Goal: Task Accomplishment & Management: Manage account settings

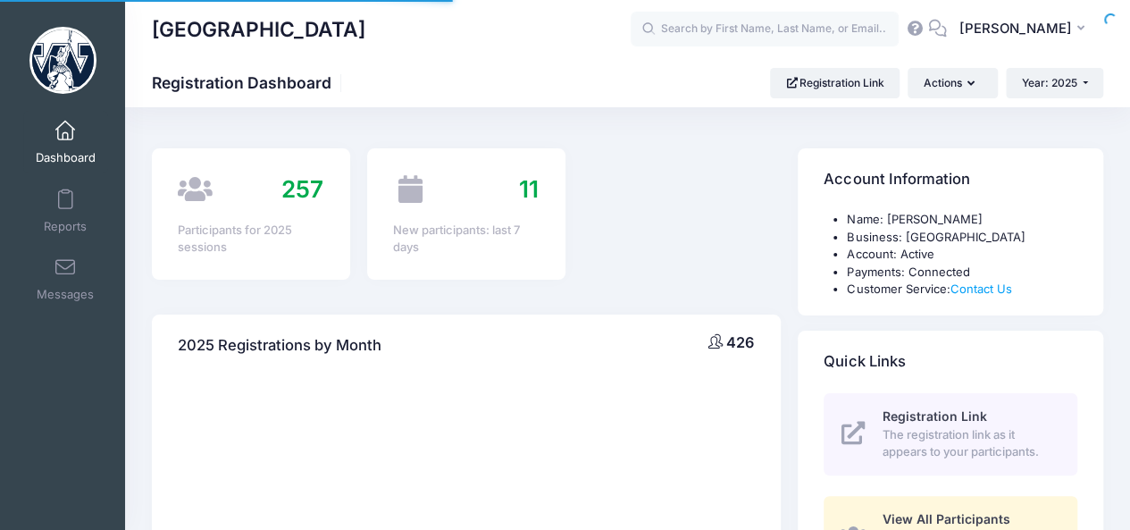
select select
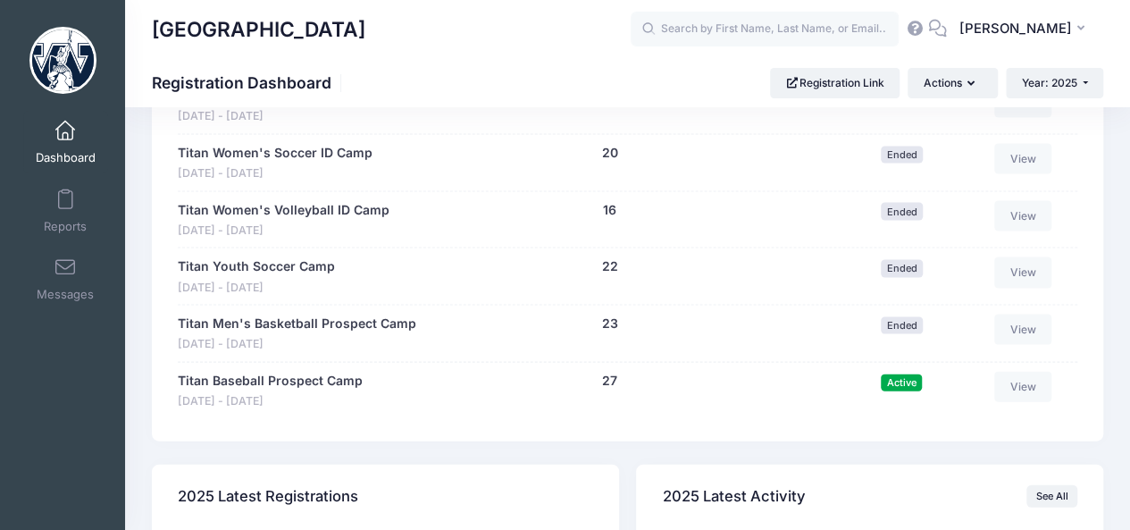
scroll to position [1762, 0]
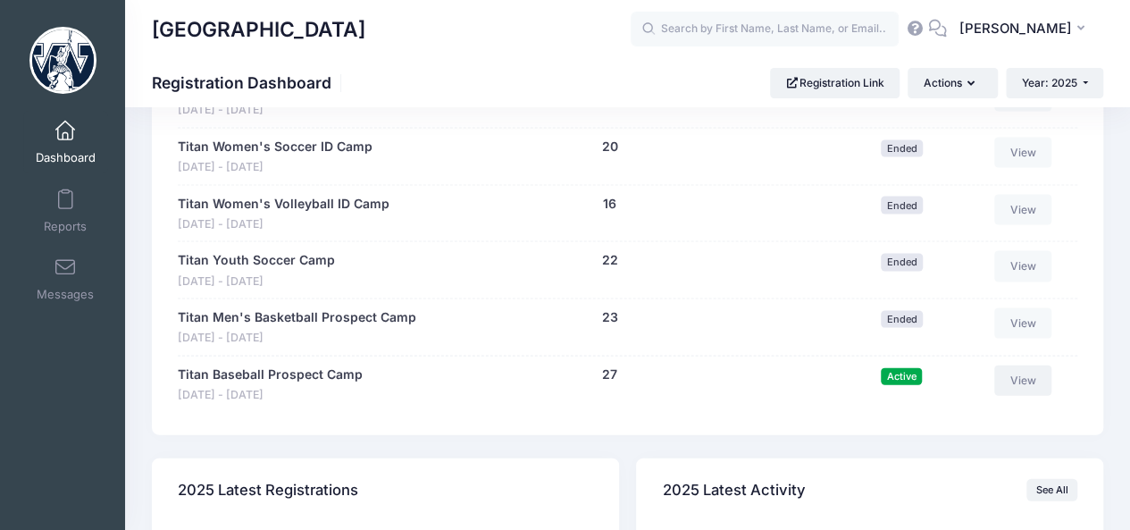
click at [1030, 385] on link "View" at bounding box center [1023, 380] width 57 height 30
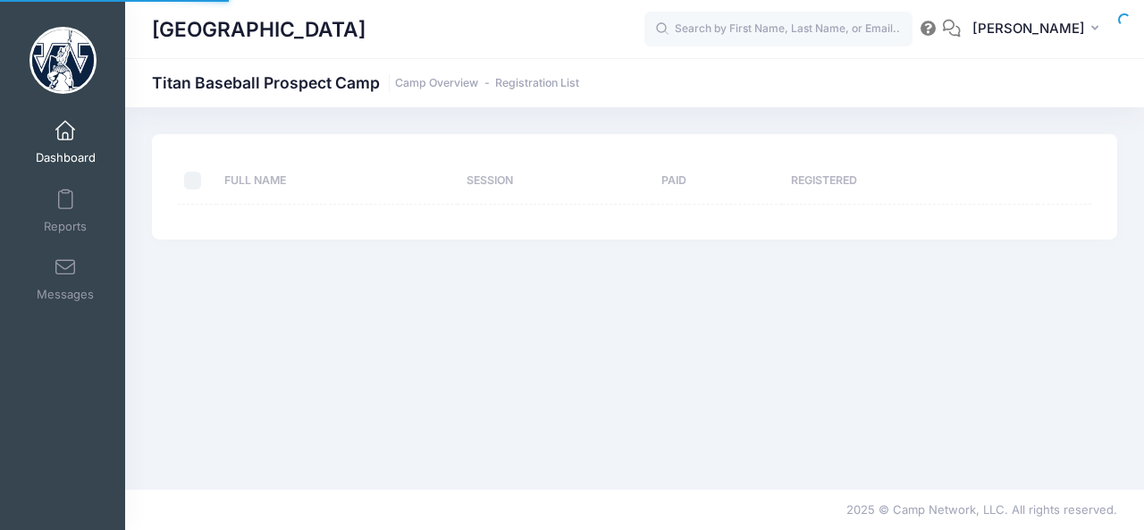
select select "10"
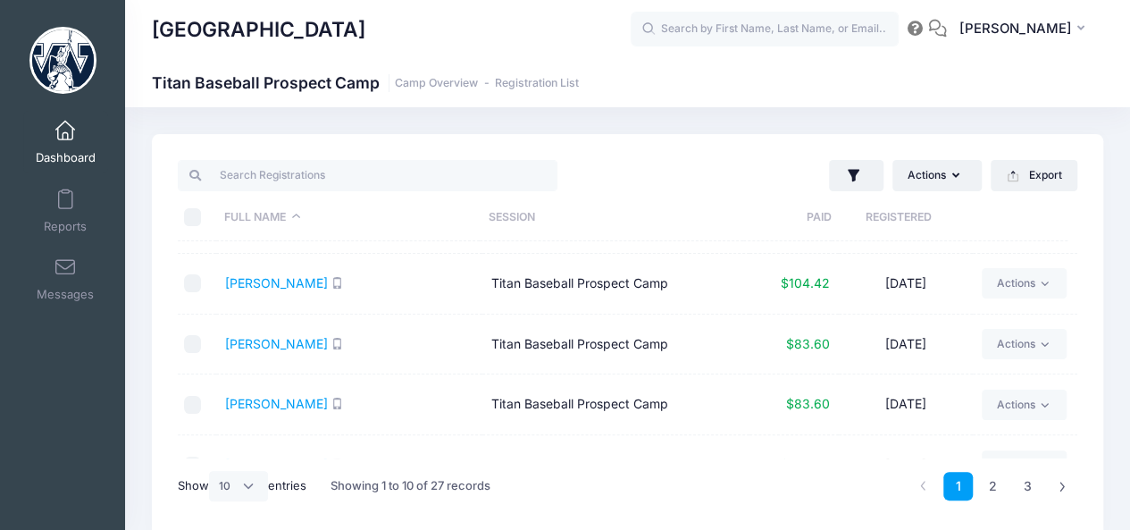
scroll to position [384, 0]
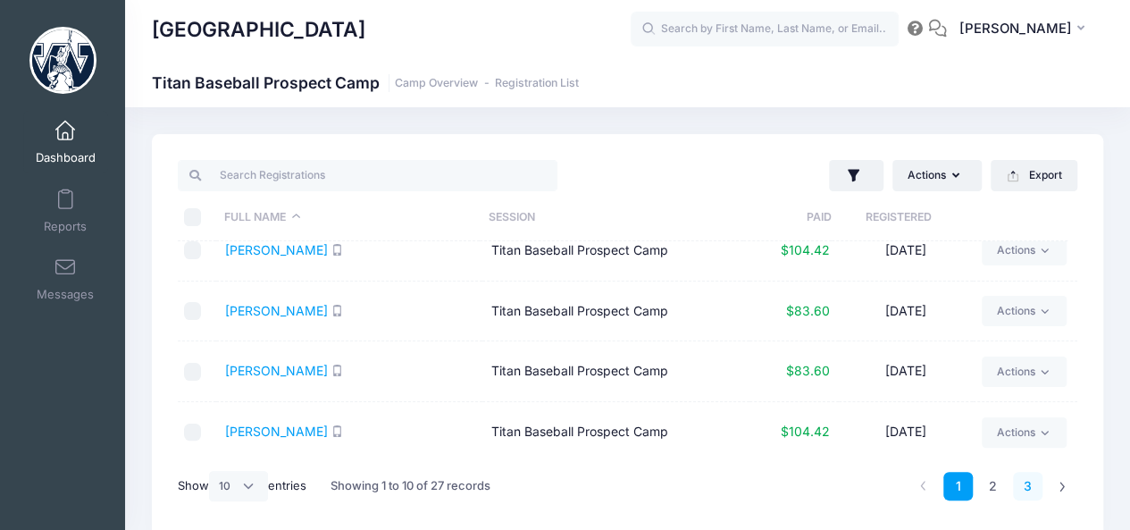
click at [1031, 489] on link "3" at bounding box center [1027, 486] width 29 height 29
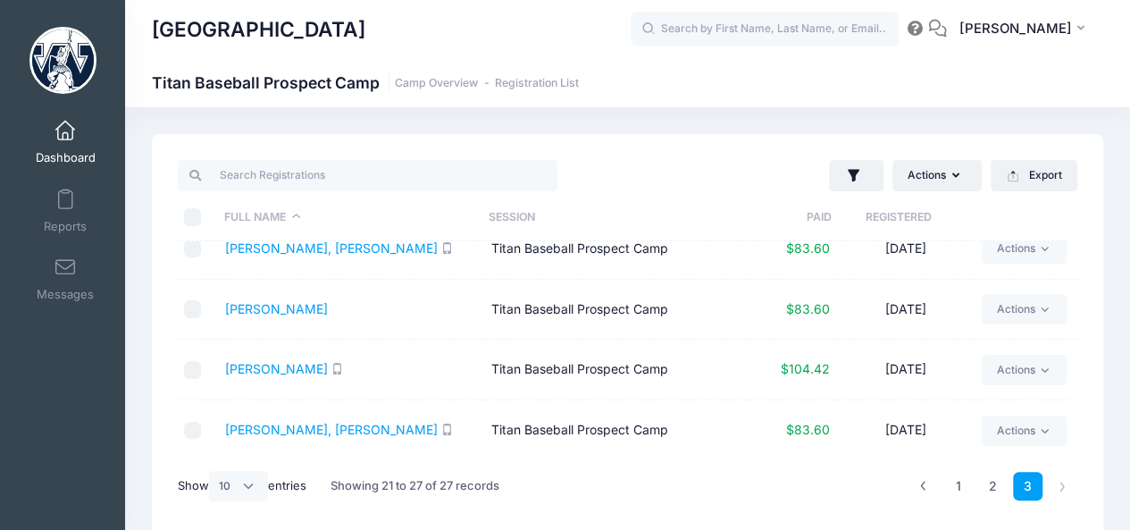
scroll to position [0, 0]
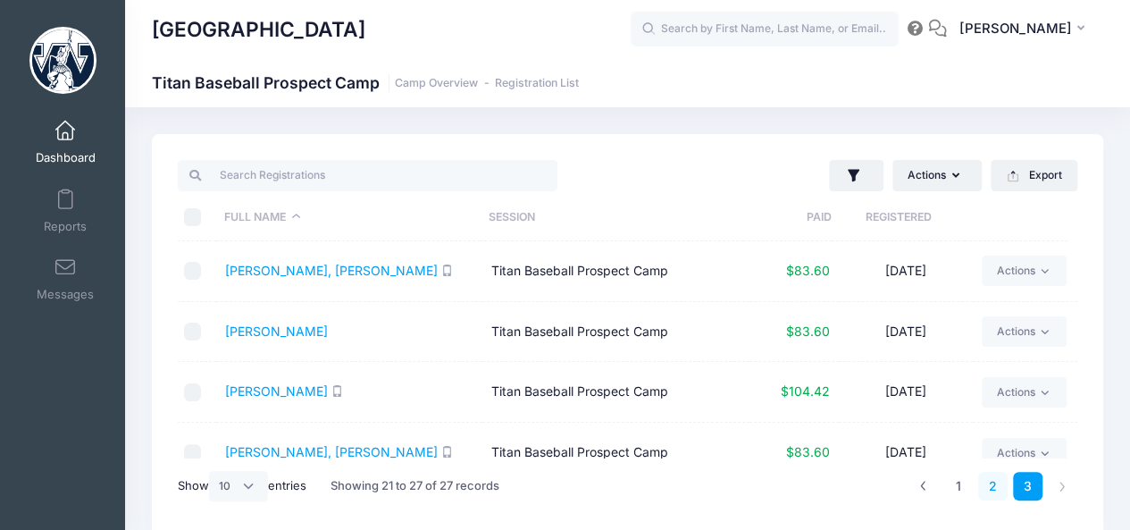
click at [995, 491] on link "2" at bounding box center [993, 486] width 29 height 29
